Goal: Transaction & Acquisition: Obtain resource

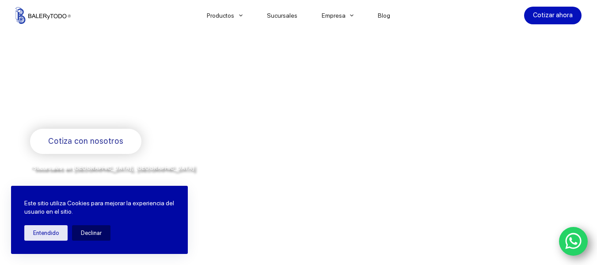
scroll to position [177, 0]
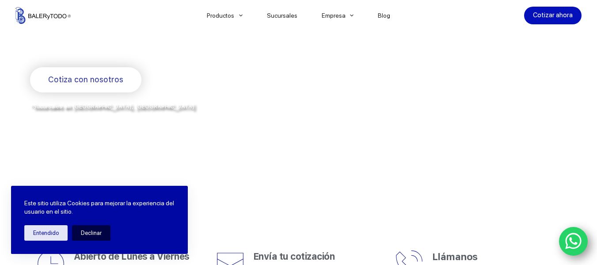
click at [101, 231] on button "Declinar" at bounding box center [91, 232] width 38 height 15
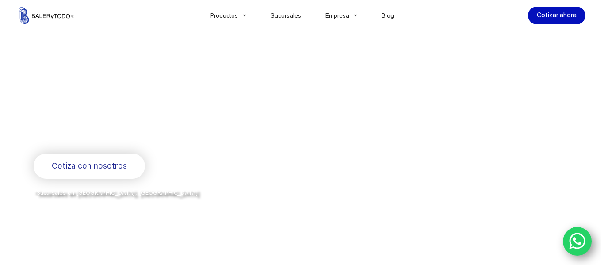
scroll to position [133, 0]
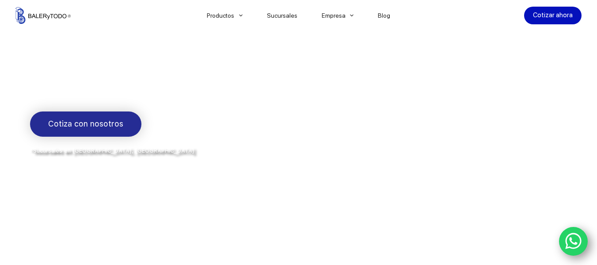
click at [118, 134] on link "Cotiza con nosotros" at bounding box center [85, 123] width 111 height 25
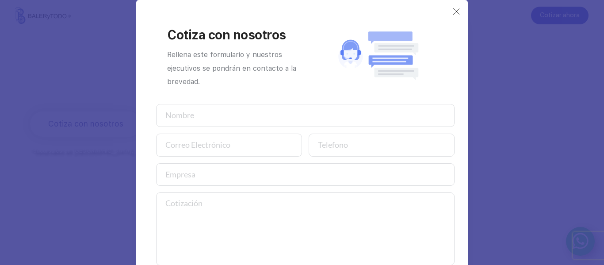
click at [283, 111] on input "text" at bounding box center [305, 115] width 298 height 23
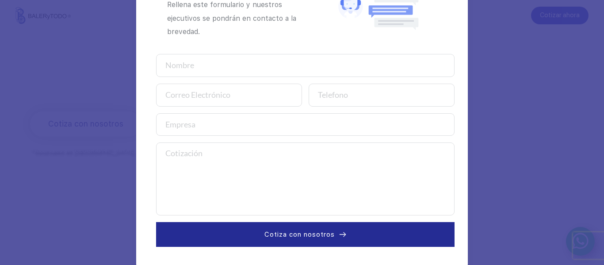
scroll to position [52, 0]
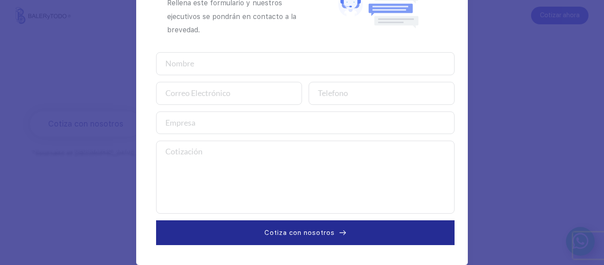
type input "HECORT INDUSTRIAL"
type input "[PERSON_NAME][EMAIL_ADDRESS][PERSON_NAME][DOMAIN_NAME]"
type input "HIN191114BW4"
click at [347, 99] on input "number" at bounding box center [382, 93] width 146 height 23
type input "4494137739"
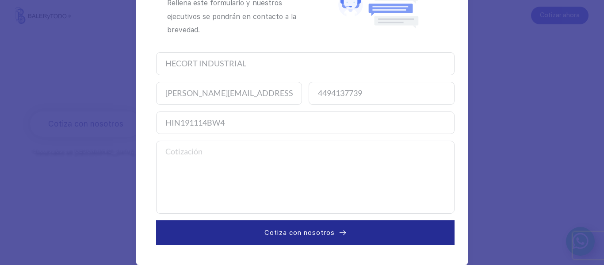
click at [294, 164] on textarea at bounding box center [305, 177] width 298 height 73
paste textarea "Roll over image to zoom Photo may not represent actual item. Refer to name and …"
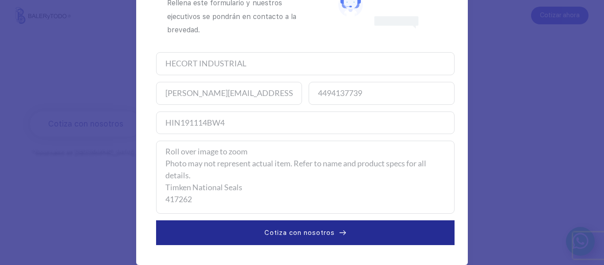
scroll to position [3, 0]
drag, startPoint x: 190, startPoint y: 183, endPoint x: 154, endPoint y: 157, distance: 44.2
click at [156, 158] on textarea "Roll over image to zoom Photo may not represent actual item. Refer to name and …" at bounding box center [305, 177] width 298 height 73
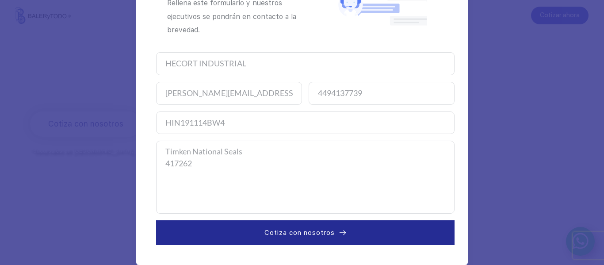
scroll to position [0, 0]
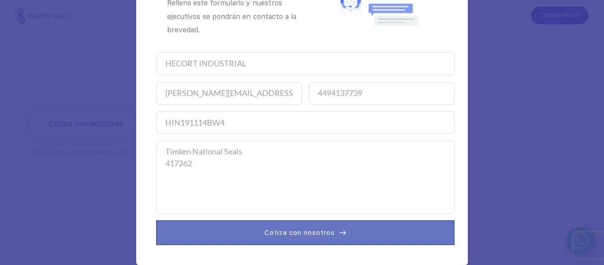
type textarea "Timken National Seals 417262"
click at [230, 226] on button "Cotiza con nosotros" at bounding box center [305, 232] width 298 height 25
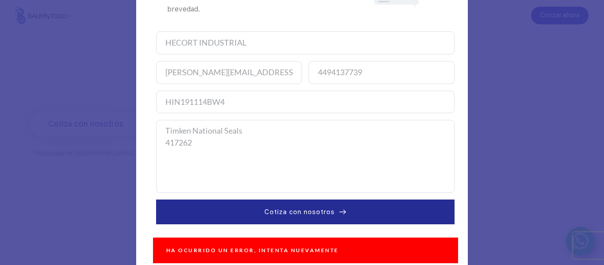
scroll to position [84, 0]
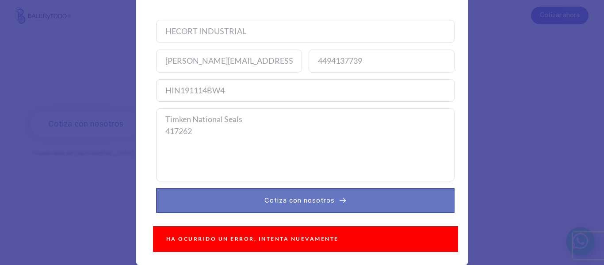
click at [190, 207] on button "Cotiza con nosotros" at bounding box center [305, 200] width 298 height 25
click at [191, 207] on button "Cotiza con nosotros" at bounding box center [305, 200] width 298 height 25
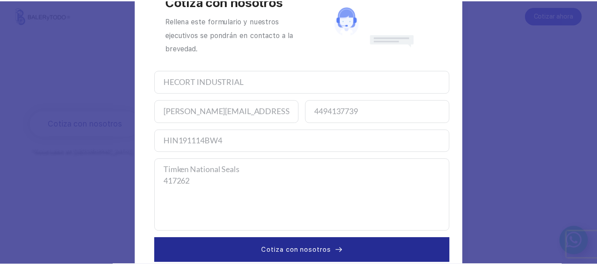
scroll to position [0, 0]
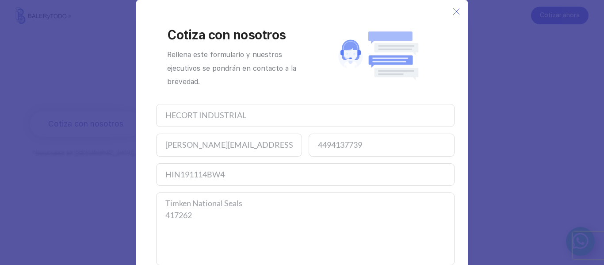
click at [455, 12] on icon at bounding box center [456, 11] width 7 height 7
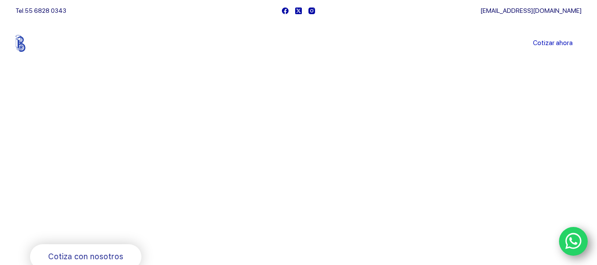
click at [283, 43] on link "Sucursales" at bounding box center [282, 43] width 55 height 0
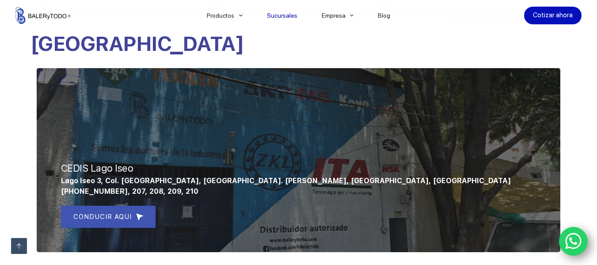
scroll to position [354, 0]
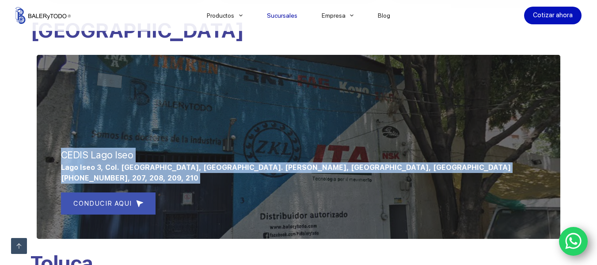
drag, startPoint x: 161, startPoint y: 212, endPoint x: 56, endPoint y: 164, distance: 115.5
click at [56, 164] on div "CEDIS Lago Iseo Lago Iseo 3, Col. [GEOGRAPHIC_DATA], [GEOGRAPHIC_DATA]. [PERSON…" at bounding box center [299, 146] width 538 height 197
copy div "CEDIS Lago Iseo Lago Iseo 3, Col. [GEOGRAPHIC_DATA], [GEOGRAPHIC_DATA]. [PERSON…"
